Goal: Complete application form

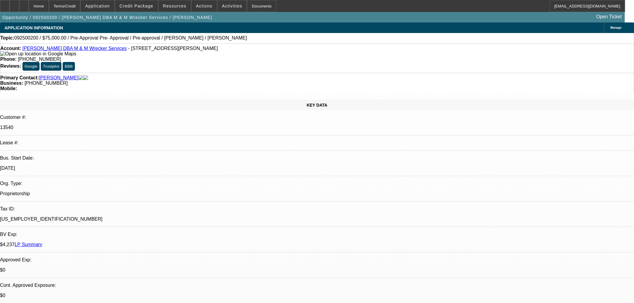
select select "0"
select select "2"
select select "0.1"
select select "4"
select select "0"
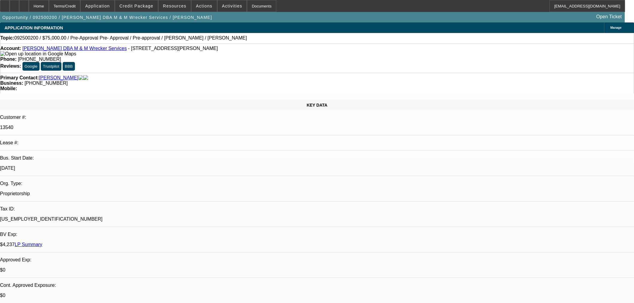
select select "2"
select select "0.1"
select select "4"
select select "0"
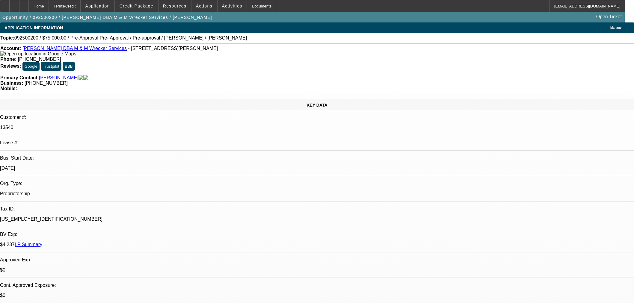
select select "2"
select select "0.1"
select select "4"
select select "0"
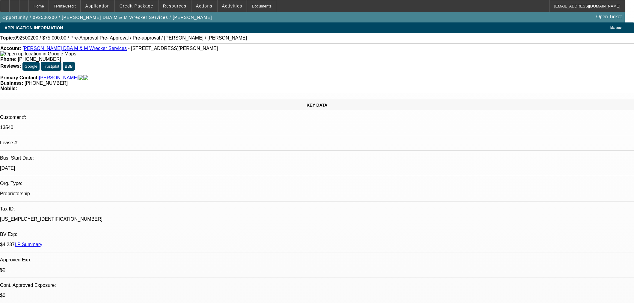
select select "2"
select select "0.1"
select select "4"
